Goal: Information Seeking & Learning: Learn about a topic

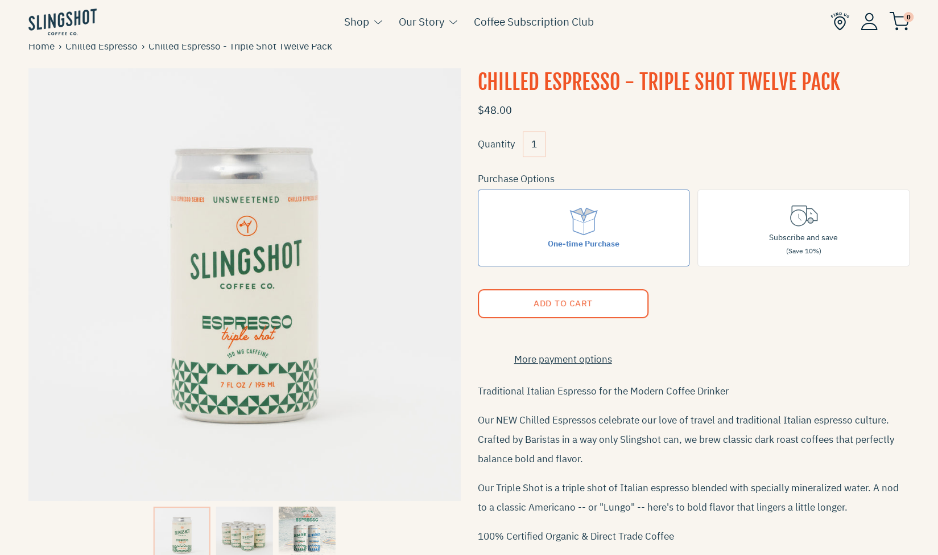
scroll to position [57, 0]
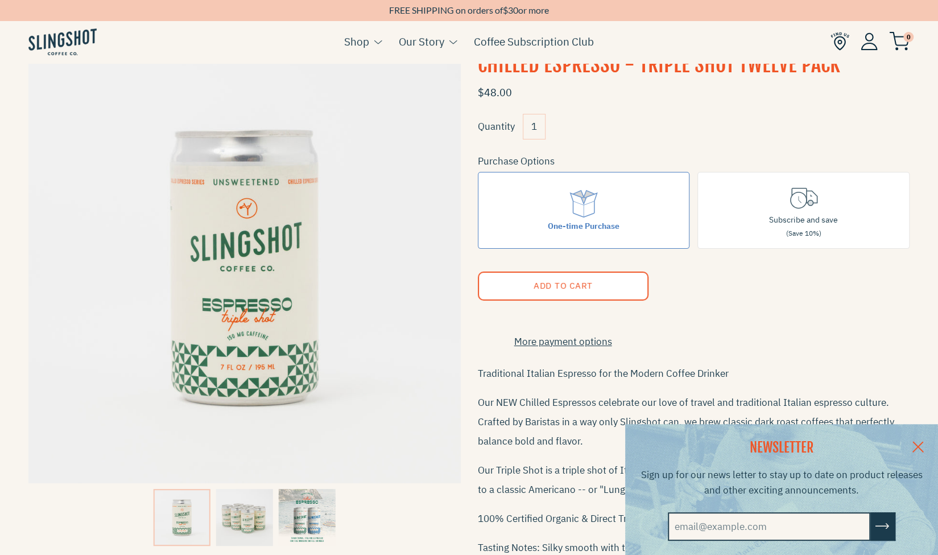
drag, startPoint x: 925, startPoint y: 441, endPoint x: 913, endPoint y: 408, distance: 35.3
click at [925, 441] on link at bounding box center [918, 446] width 40 height 44
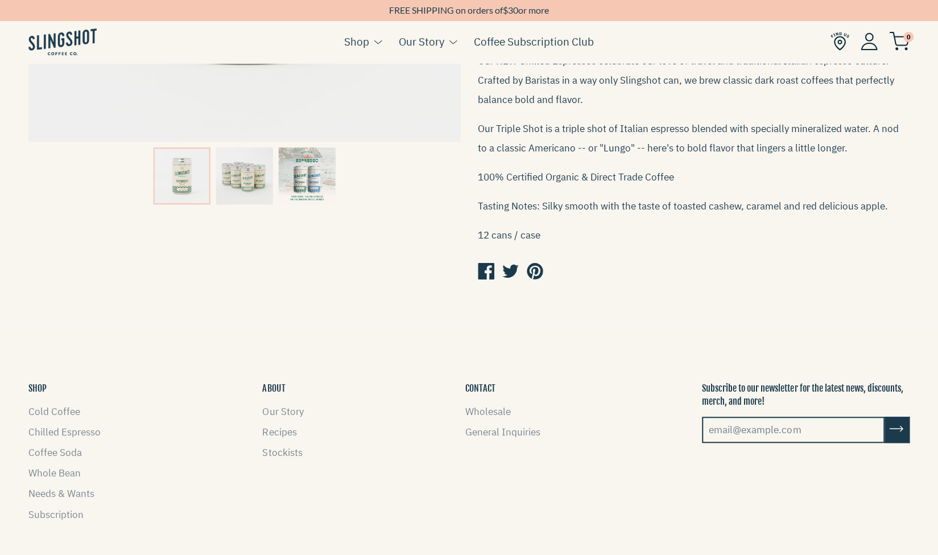
scroll to position [511, 0]
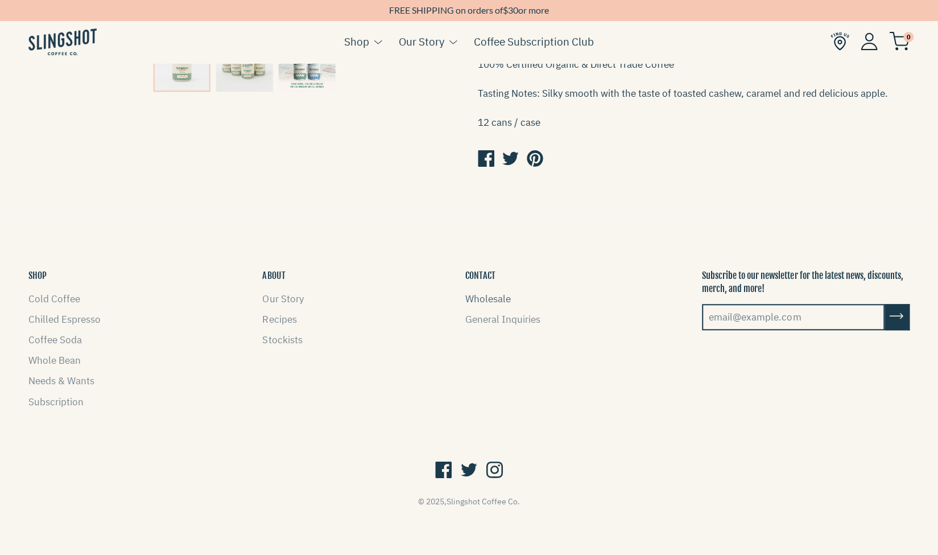
click at [492, 296] on link "Wholesale" at bounding box center [488, 298] width 46 height 13
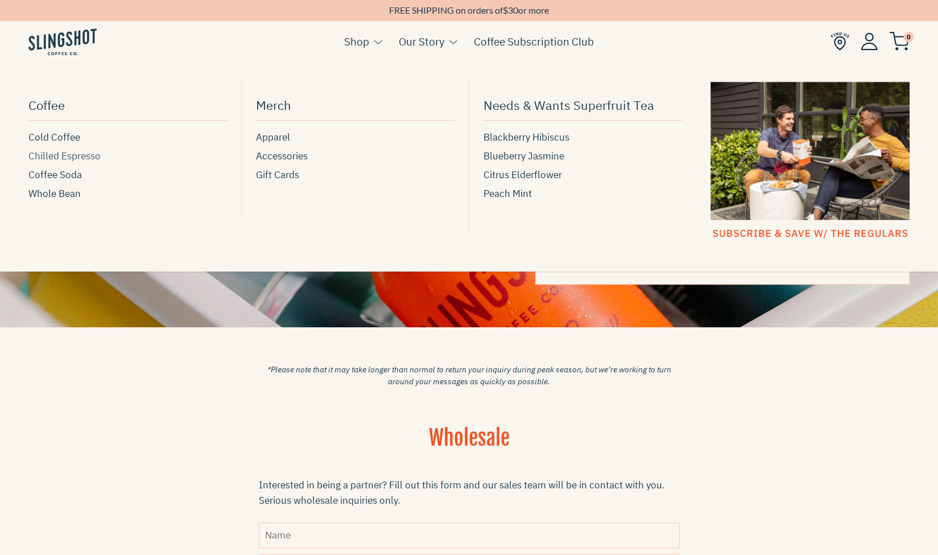
click at [73, 156] on span "Chilled Espresso" at bounding box center [64, 155] width 72 height 15
